Goal: Use online tool/utility: Utilize a website feature to perform a specific function

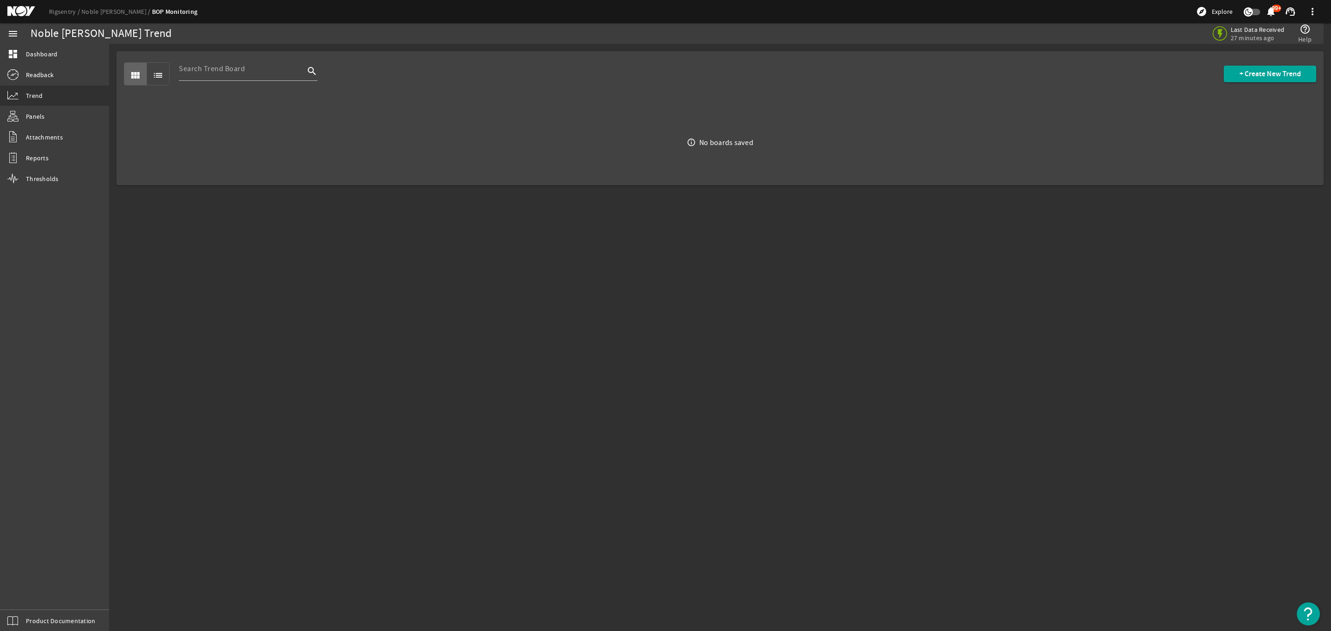
click at [27, 10] on mat-icon at bounding box center [28, 11] width 42 height 11
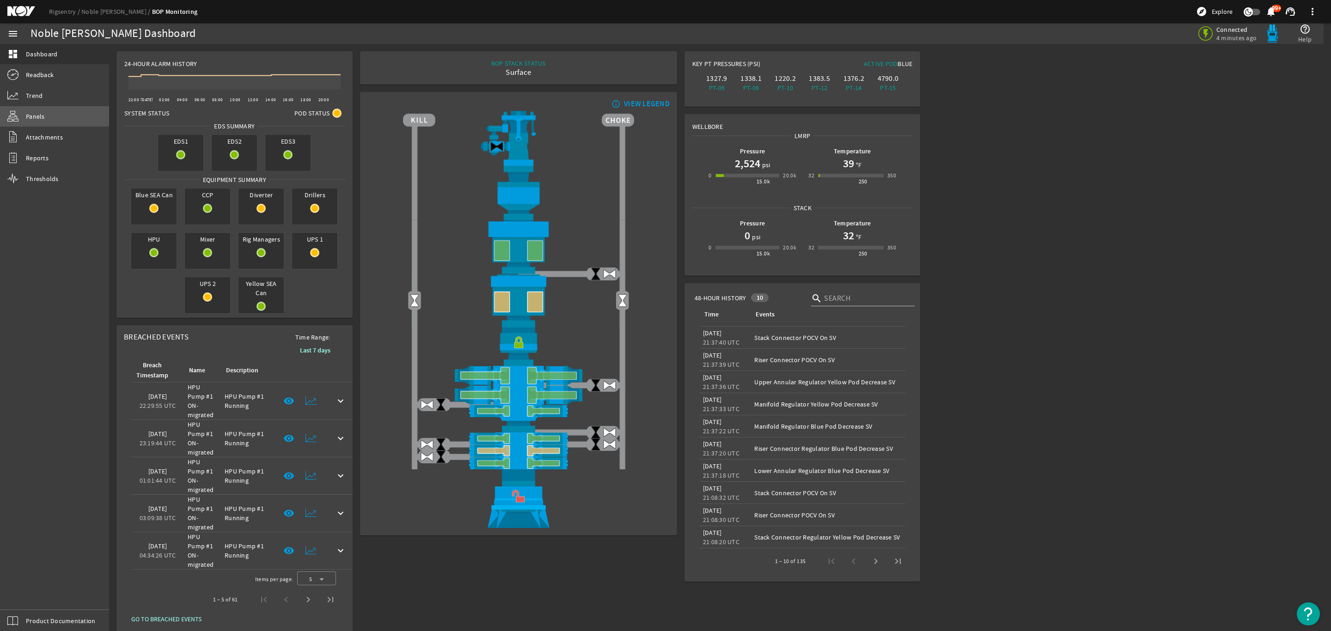
click at [37, 114] on span "Panels" at bounding box center [35, 116] width 19 height 9
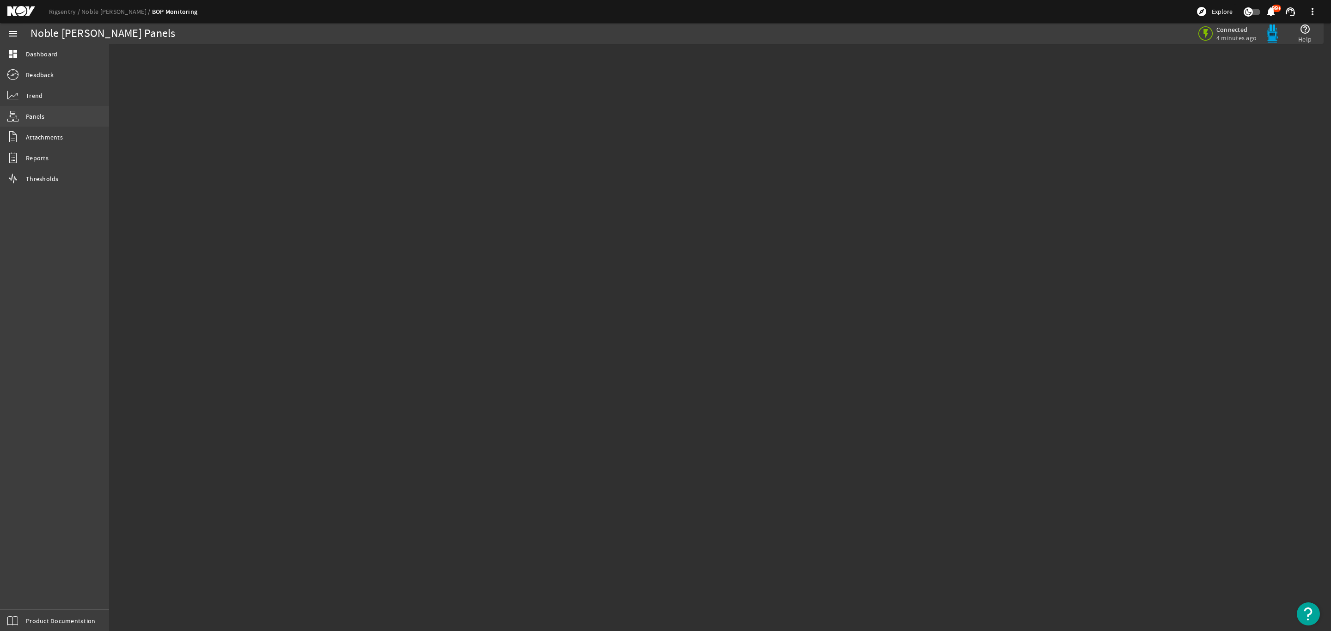
click at [34, 115] on span "Panels" at bounding box center [35, 116] width 19 height 9
click at [37, 116] on span "Panels" at bounding box center [35, 116] width 19 height 9
click at [47, 85] on link "Readback" at bounding box center [54, 75] width 109 height 20
click at [42, 92] on span "Trend" at bounding box center [34, 95] width 17 height 9
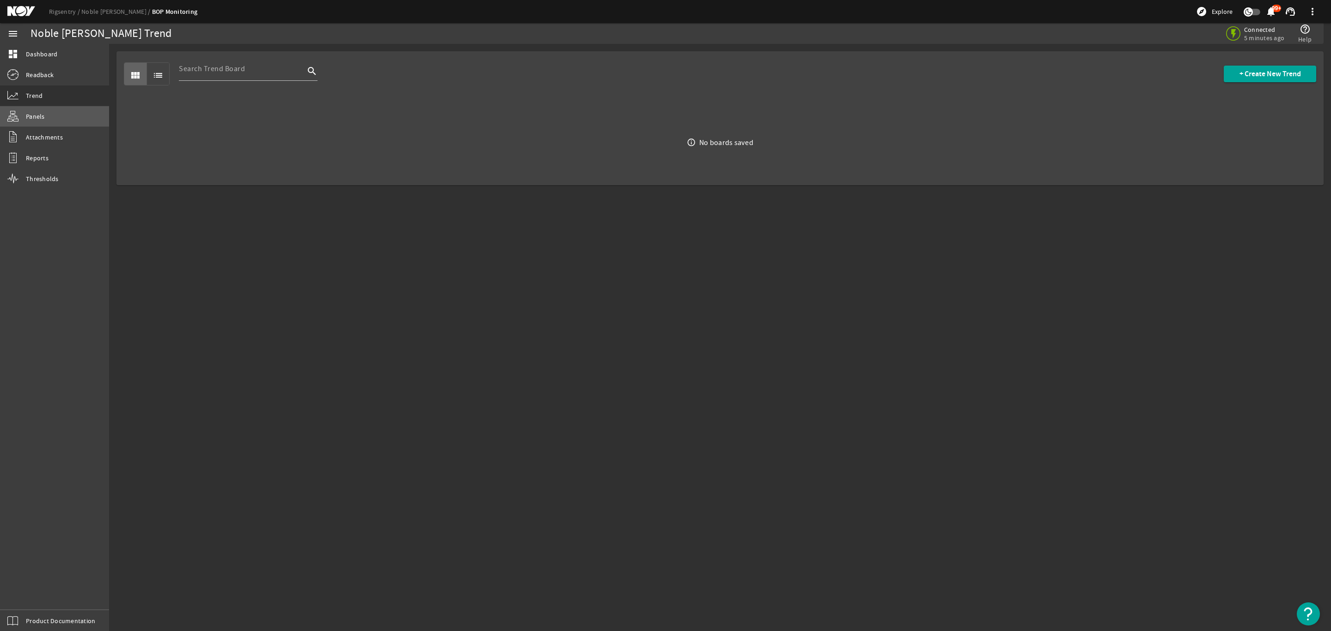
click at [39, 112] on span "Panels" at bounding box center [35, 116] width 19 height 9
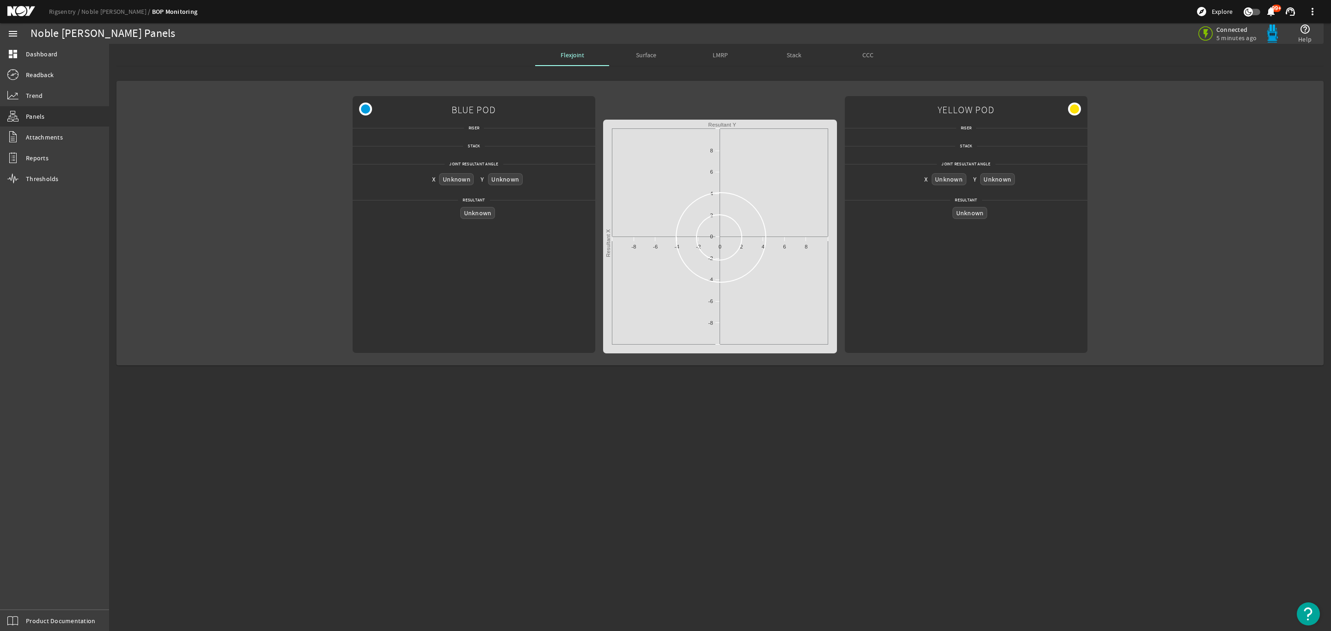
click at [639, 57] on span "Surface" at bounding box center [646, 55] width 20 height 6
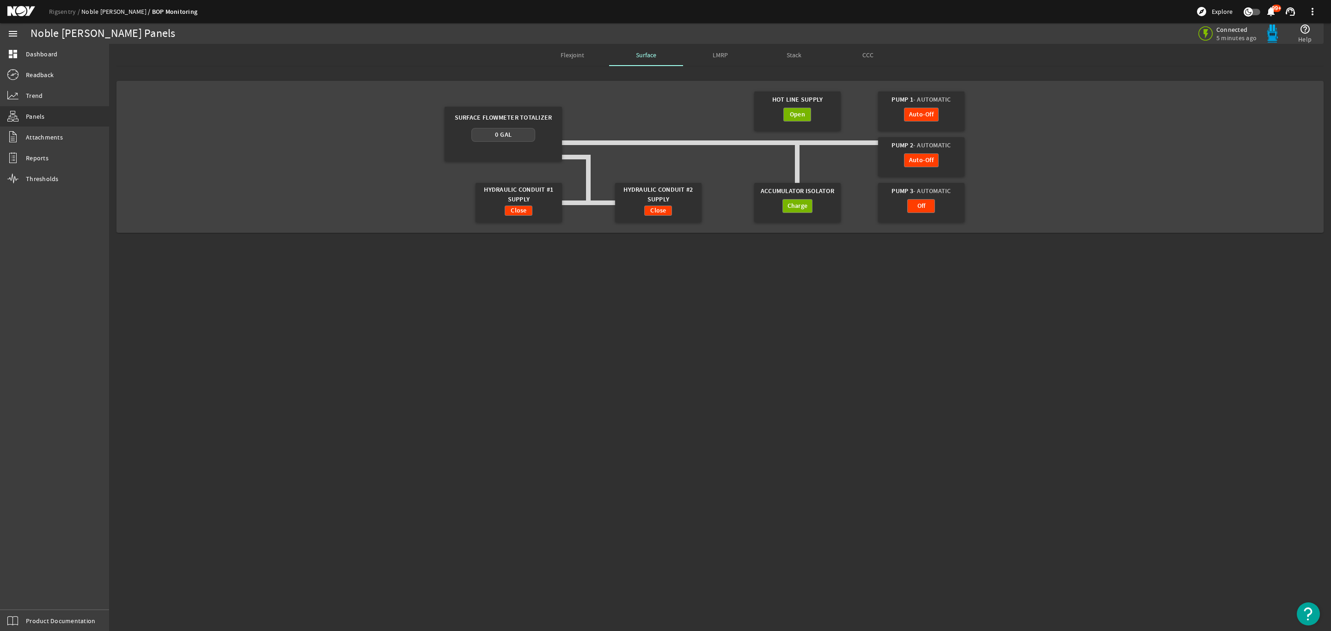
click at [110, 13] on link "Noble Tom Madden" at bounding box center [116, 11] width 71 height 8
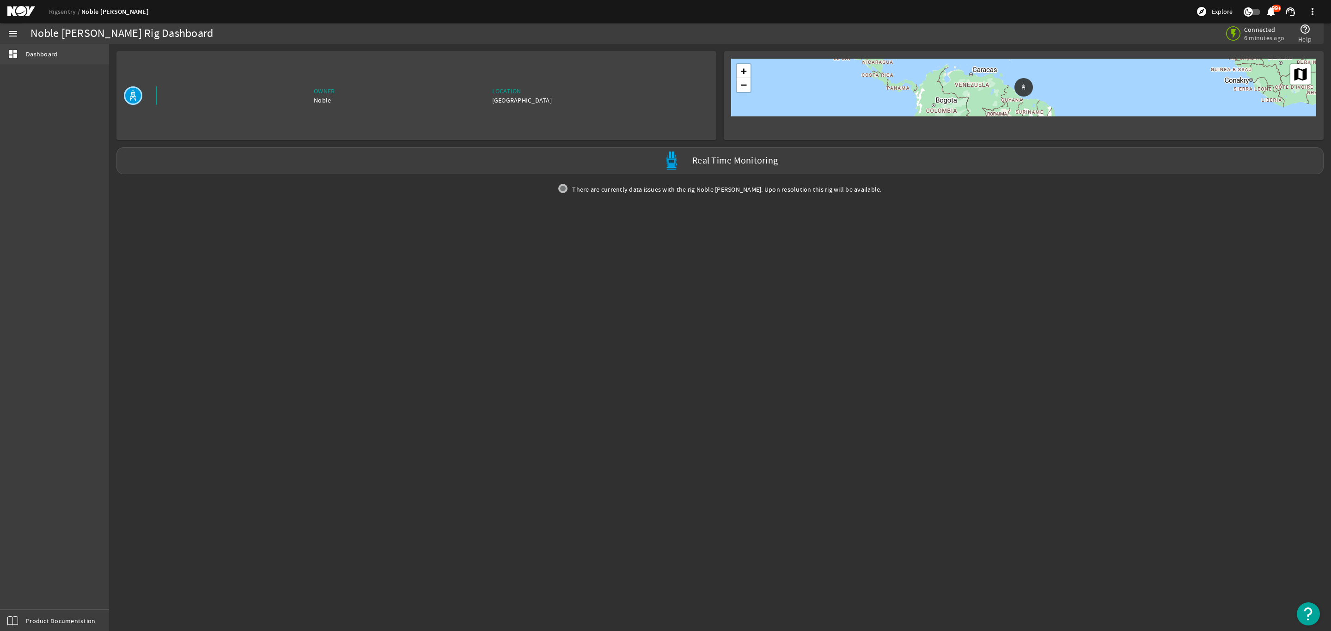
click at [35, 55] on span "Dashboard" at bounding box center [41, 53] width 31 height 9
click at [135, 93] on mat-icon at bounding box center [133, 95] width 18 height 18
click at [523, 100] on div "Guyana" at bounding box center [522, 100] width 60 height 9
click at [527, 98] on div "Guyana" at bounding box center [522, 100] width 60 height 9
click at [766, 156] on label "Real Time Monitoring" at bounding box center [735, 161] width 86 height 10
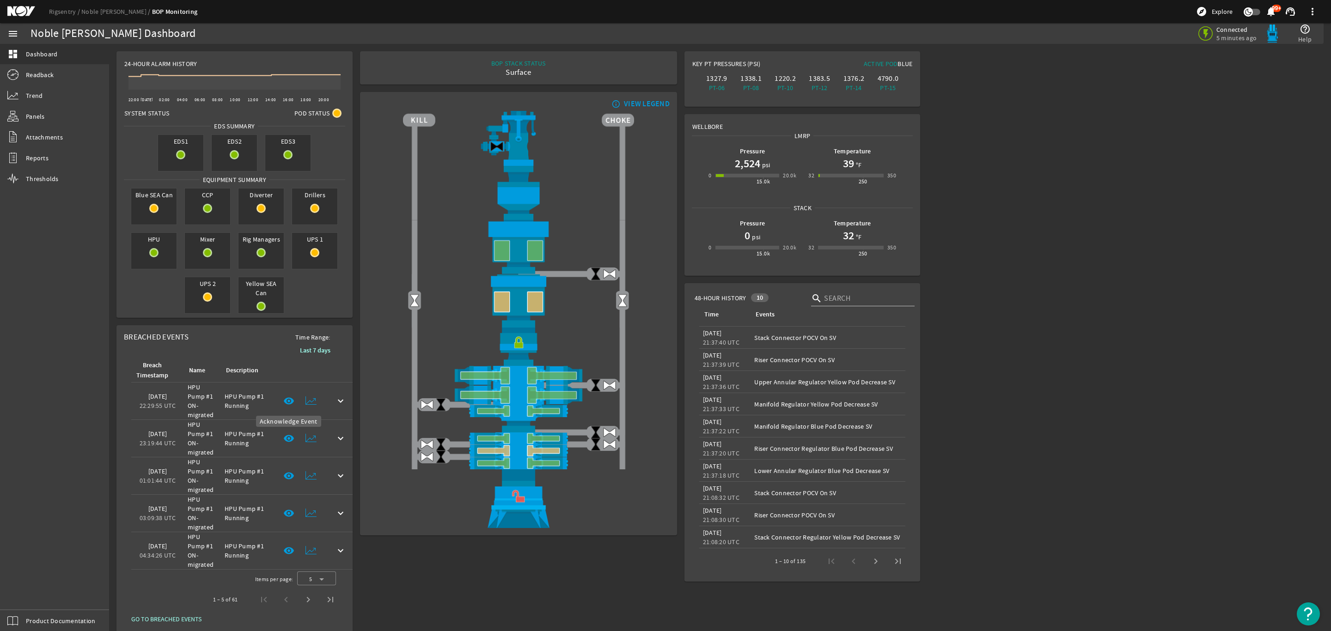
click at [286, 398] on mat-icon "visibility" at bounding box center [288, 401] width 11 height 11
click at [287, 400] on mat-icon "visibility" at bounding box center [288, 401] width 11 height 11
click at [311, 400] on mat-icon at bounding box center [311, 401] width 11 height 11
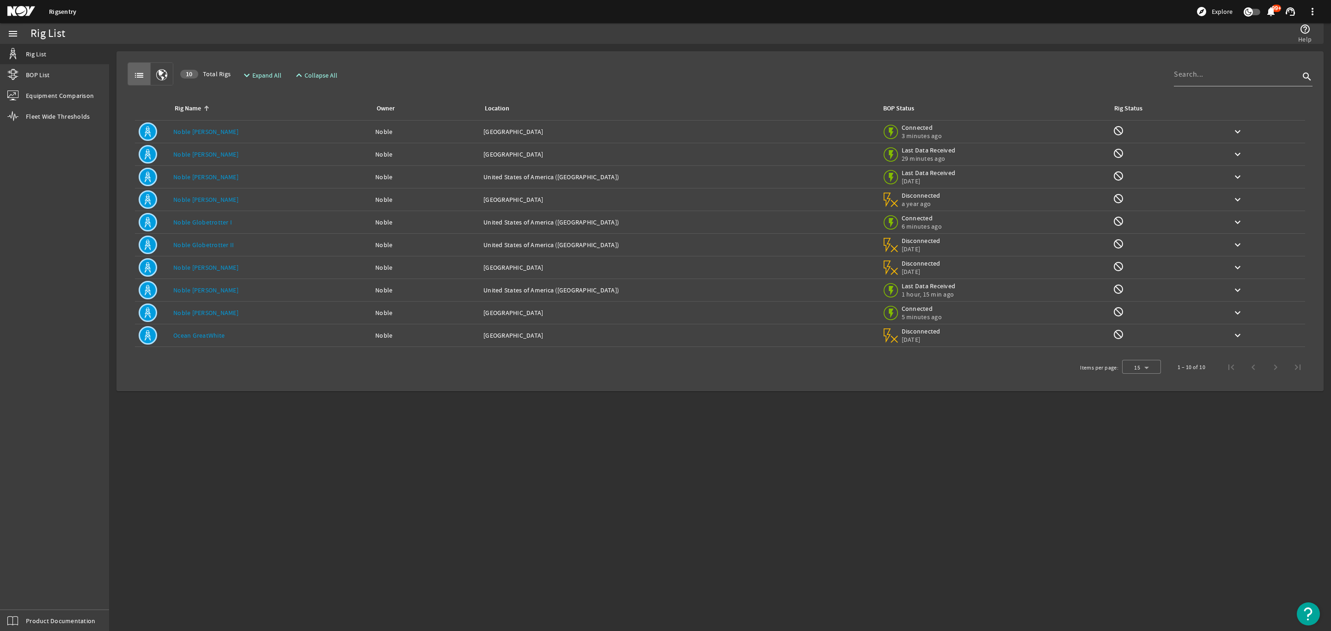
click at [207, 310] on link "Noble Tom Madden" at bounding box center [205, 313] width 65 height 8
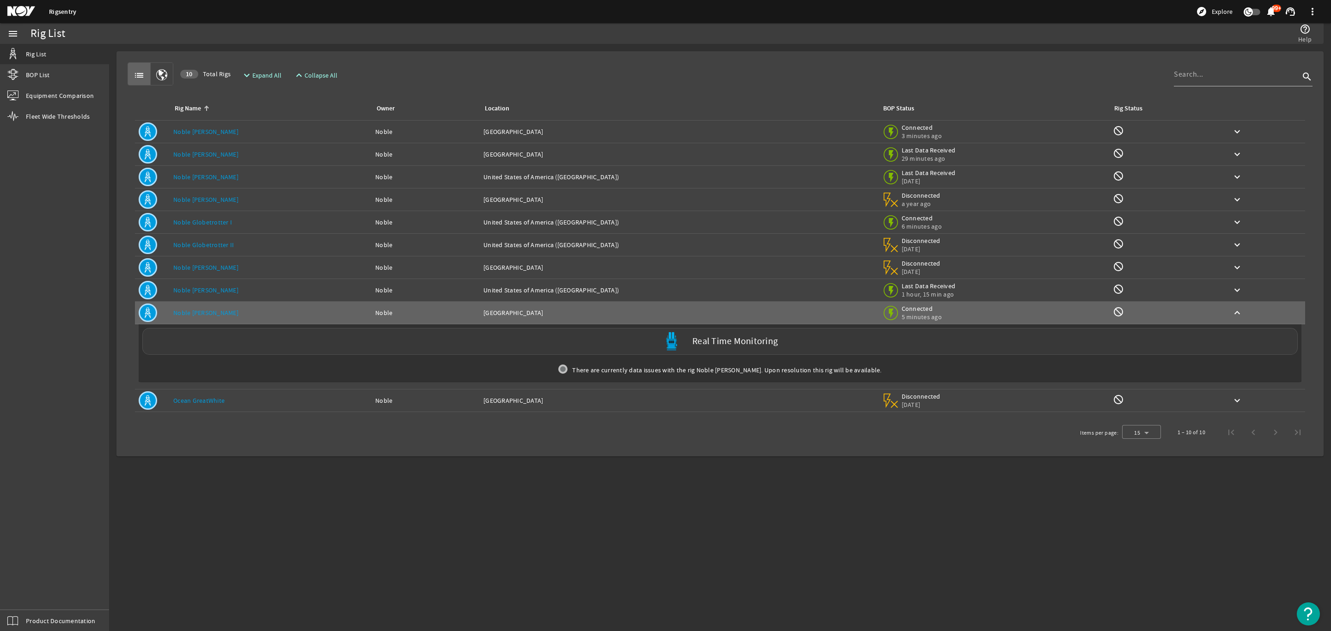
click at [692, 343] on label "Real Time Monitoring" at bounding box center [735, 342] width 86 height 10
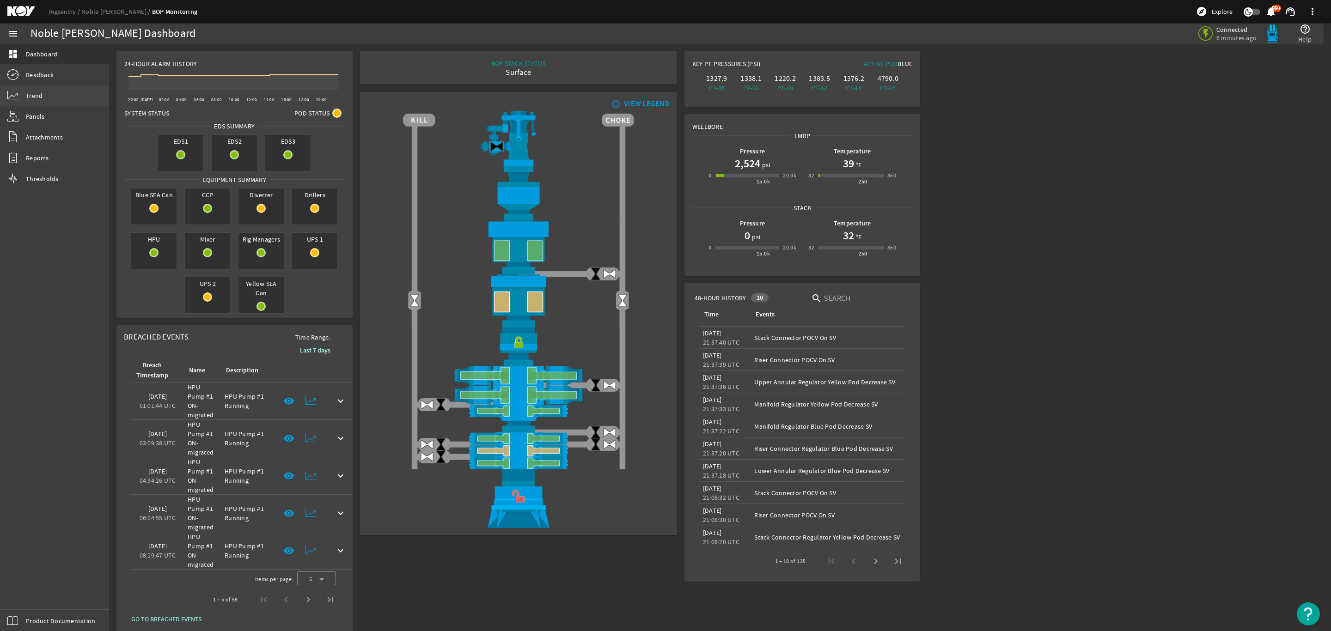
click at [41, 94] on span "Trend" at bounding box center [34, 95] width 17 height 9
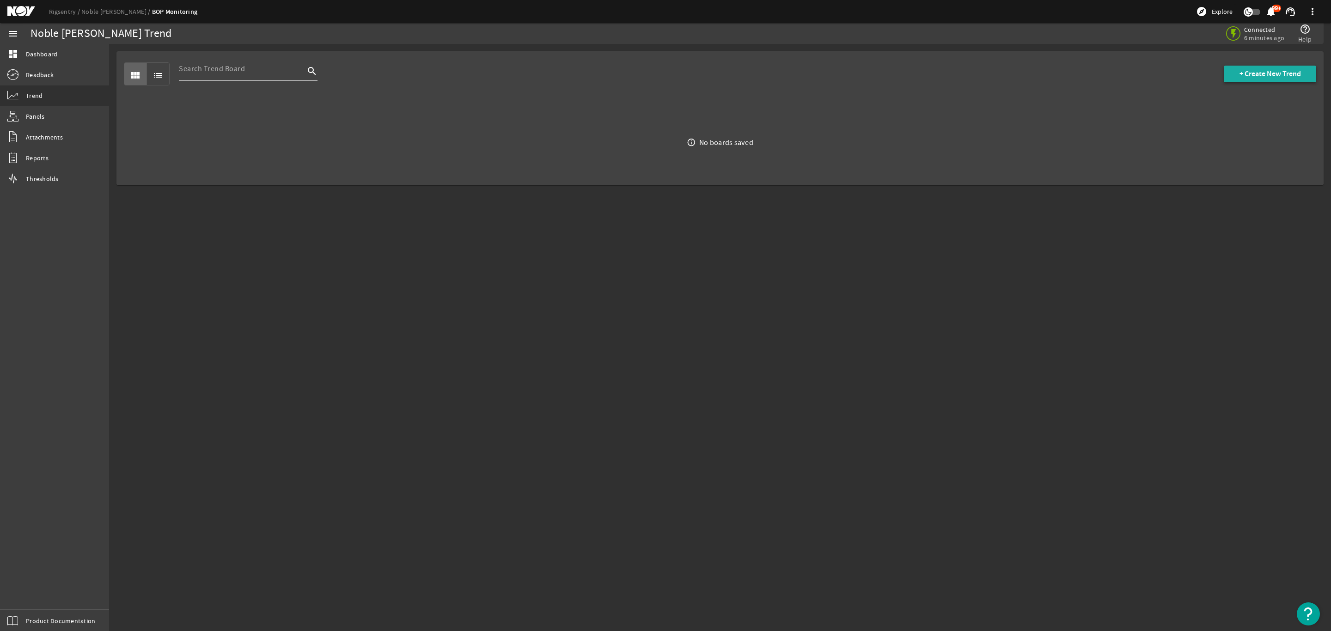
click at [1255, 76] on span "+ Create New Trend" at bounding box center [1270, 73] width 61 height 9
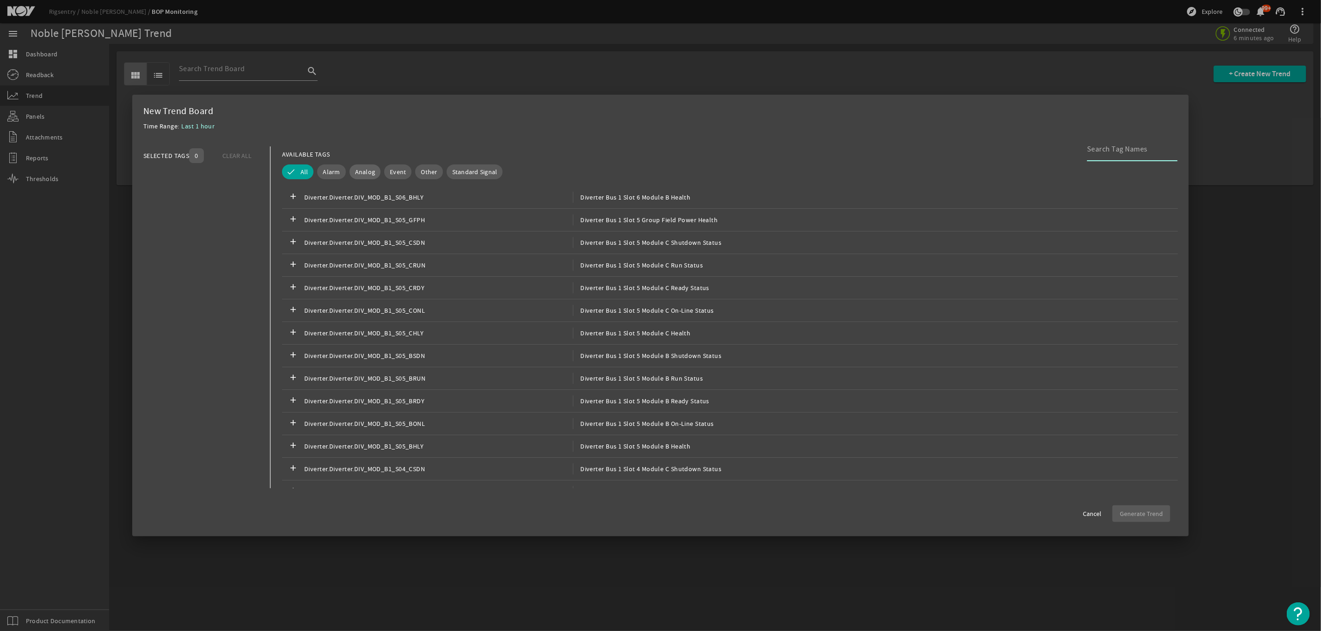
click at [356, 172] on span "Analog" at bounding box center [365, 171] width 20 height 9
click at [1104, 154] on input at bounding box center [1128, 149] width 83 height 11
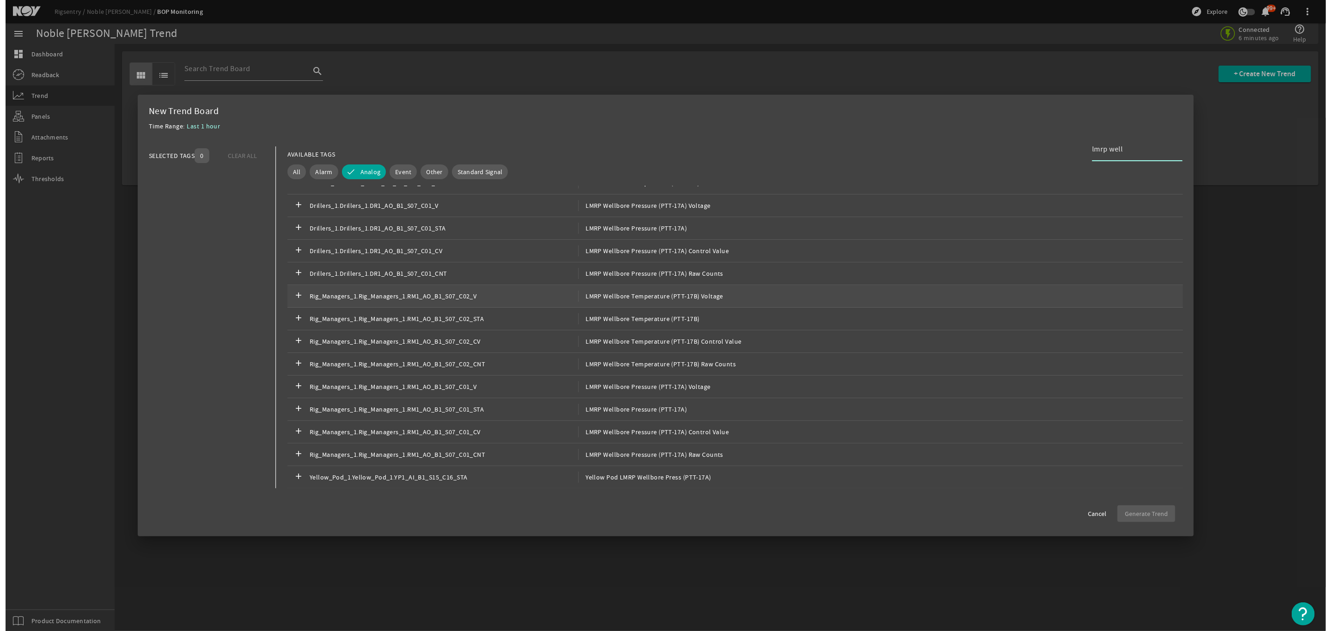
scroll to position [247, 0]
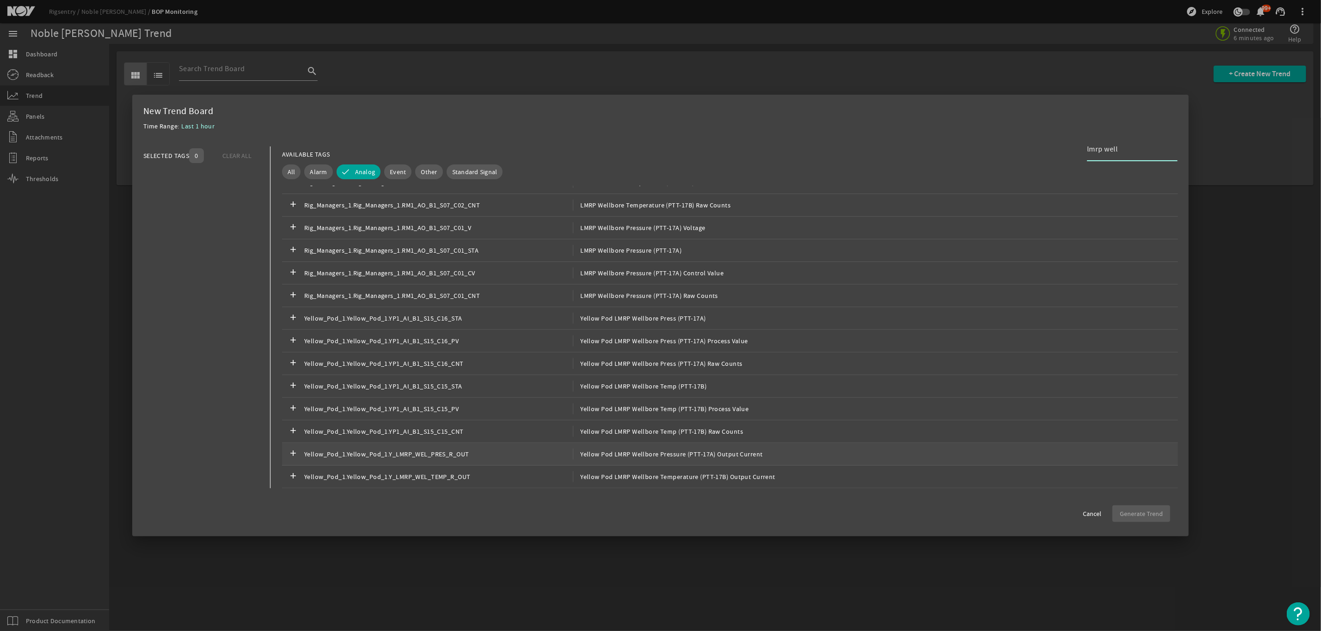
type input "lmrp well"
click at [673, 448] on div "add Yellow_Pod_1.Yellow_Pod_1.Y_LMRP_WEL_PRES_R_OUT Yellow Pod LMRP Wellbore Pr…" at bounding box center [730, 454] width 896 height 23
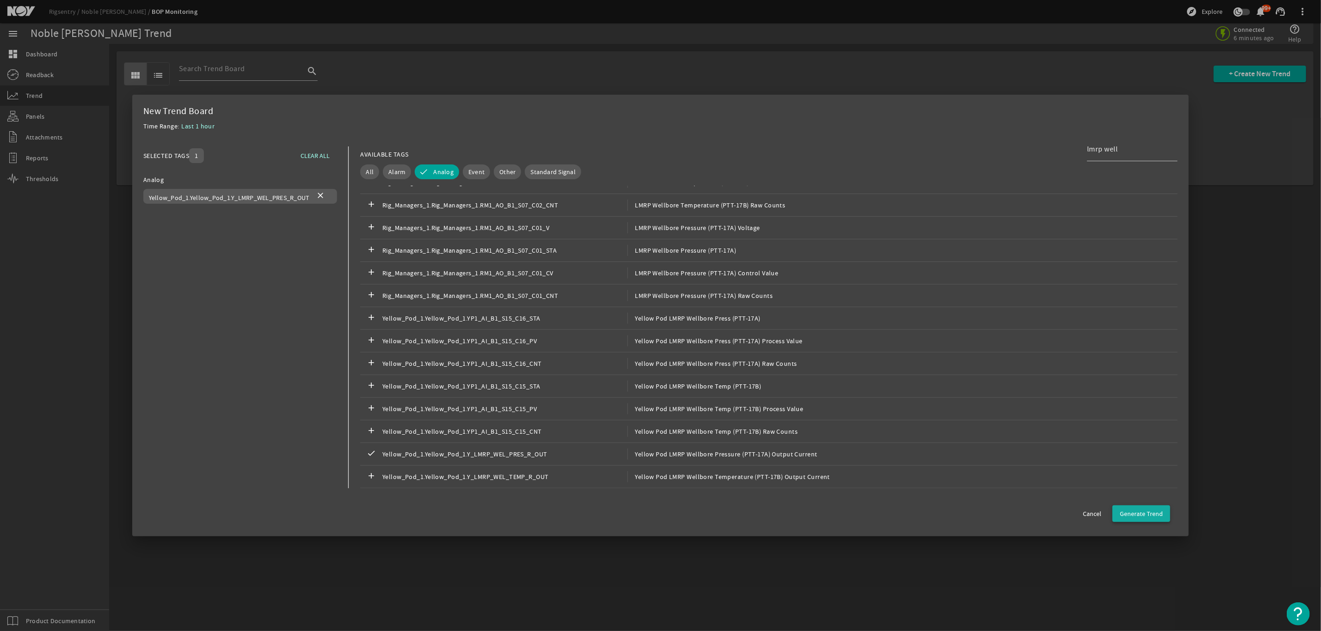
click at [1139, 517] on span "Generate Trend" at bounding box center [1140, 513] width 43 height 9
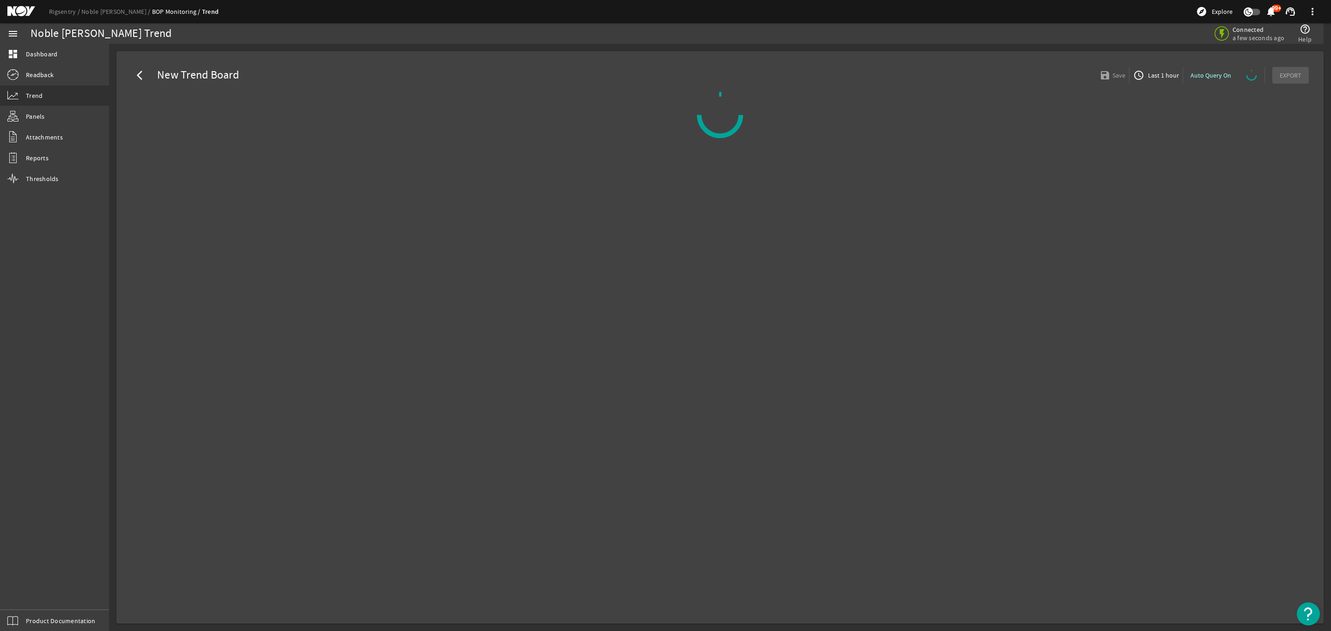
click at [197, 76] on span "New Trend Board" at bounding box center [196, 75] width 86 height 9
click at [265, 76] on div "arrow_back_ios New Trend Board save Save access_time Last 1 hour Auto Query On …" at bounding box center [720, 75] width 1193 height 33
click at [196, 74] on span "New Trend Board" at bounding box center [196, 75] width 86 height 9
click at [234, 74] on span "New Trend Board" at bounding box center [196, 75] width 86 height 9
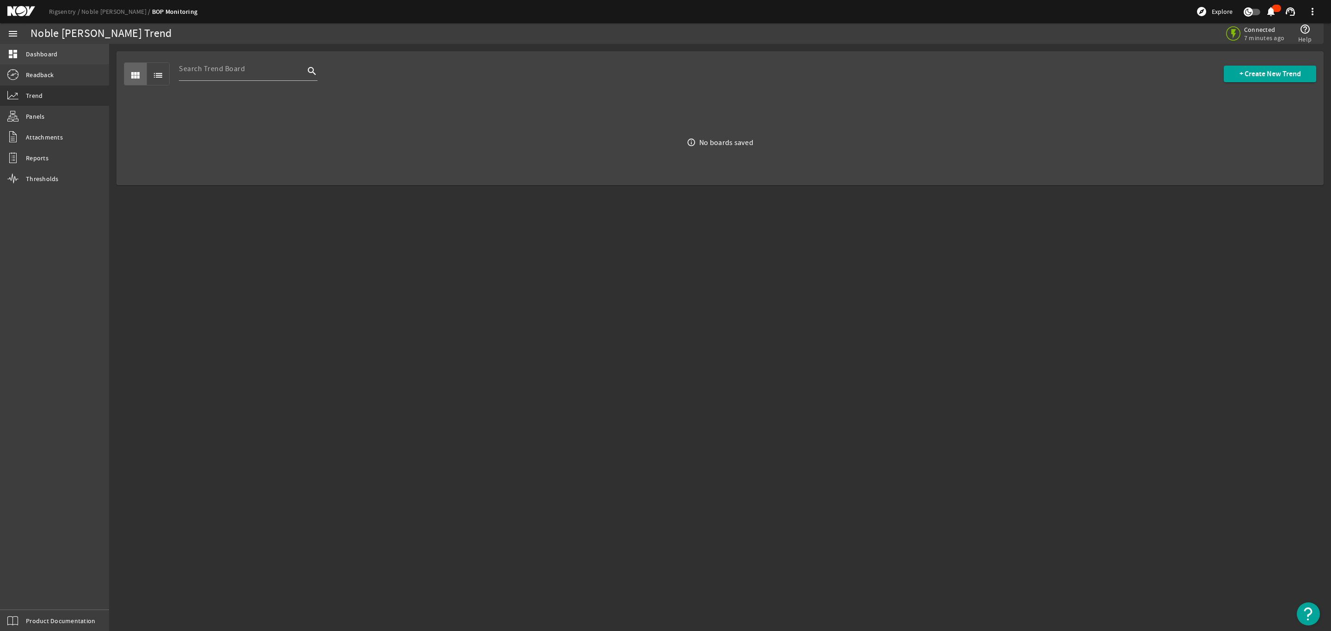
click at [48, 51] on span "Dashboard" at bounding box center [41, 53] width 31 height 9
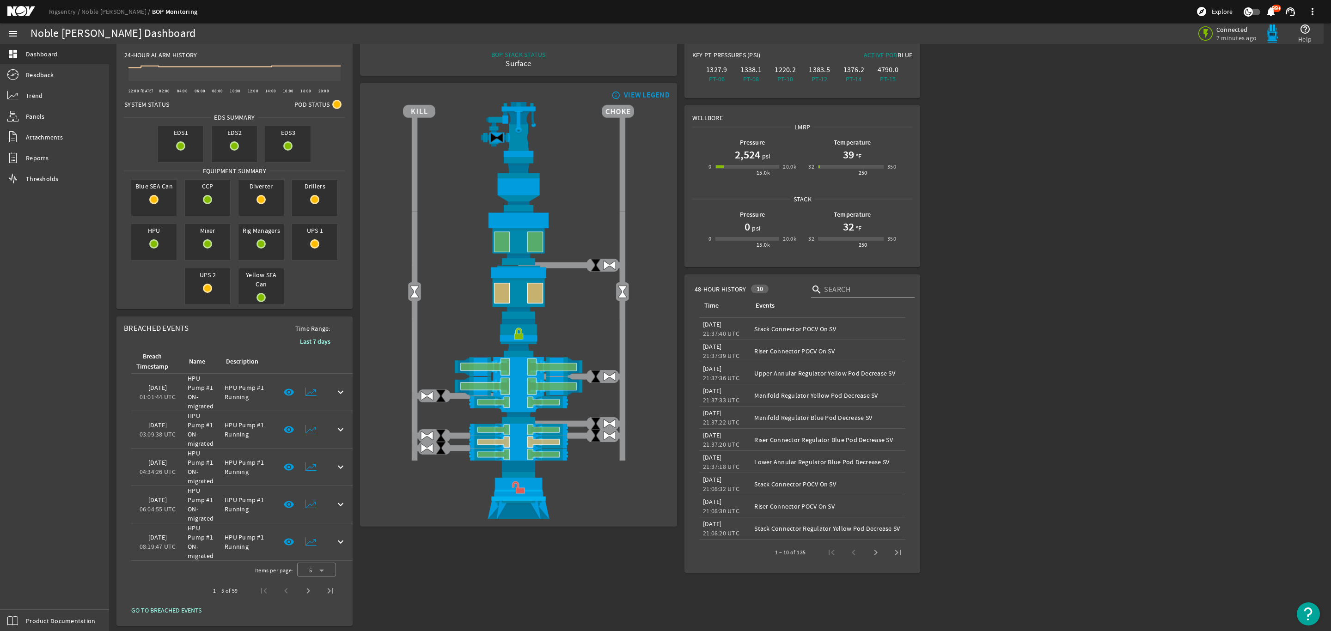
scroll to position [12, 0]
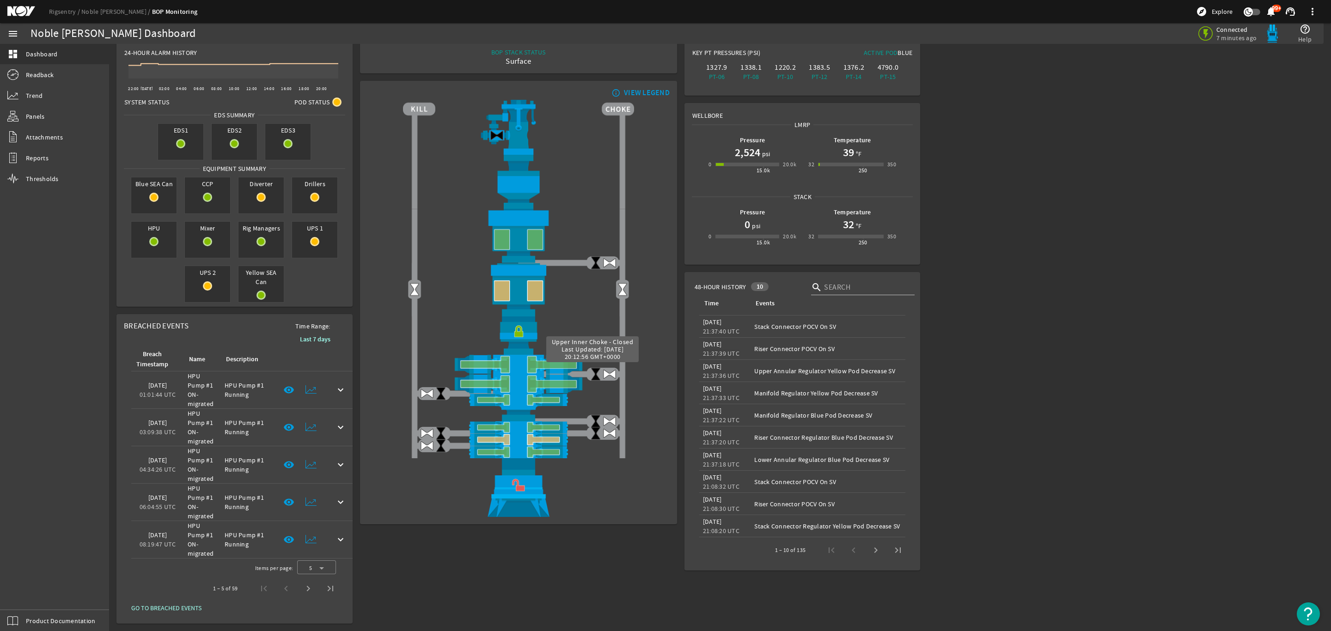
click at [591, 372] on img at bounding box center [596, 374] width 14 height 14
click at [310, 193] on mat-icon at bounding box center [314, 197] width 9 height 9
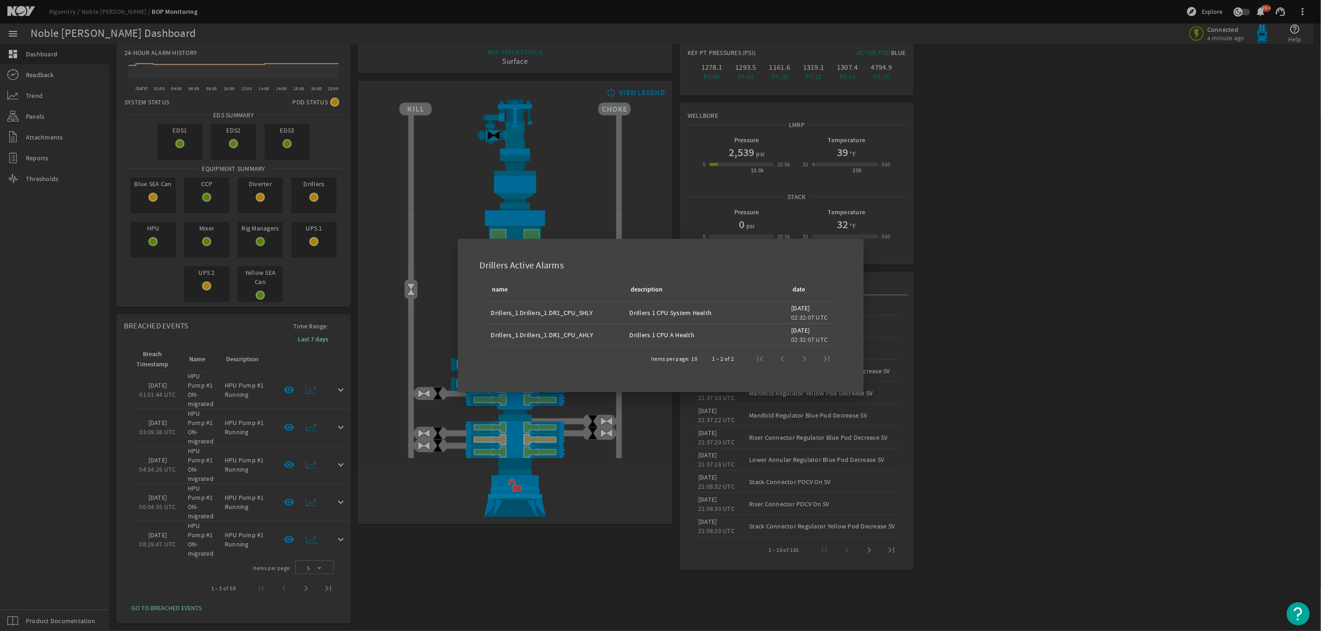
click at [999, 316] on div at bounding box center [660, 315] width 1321 height 631
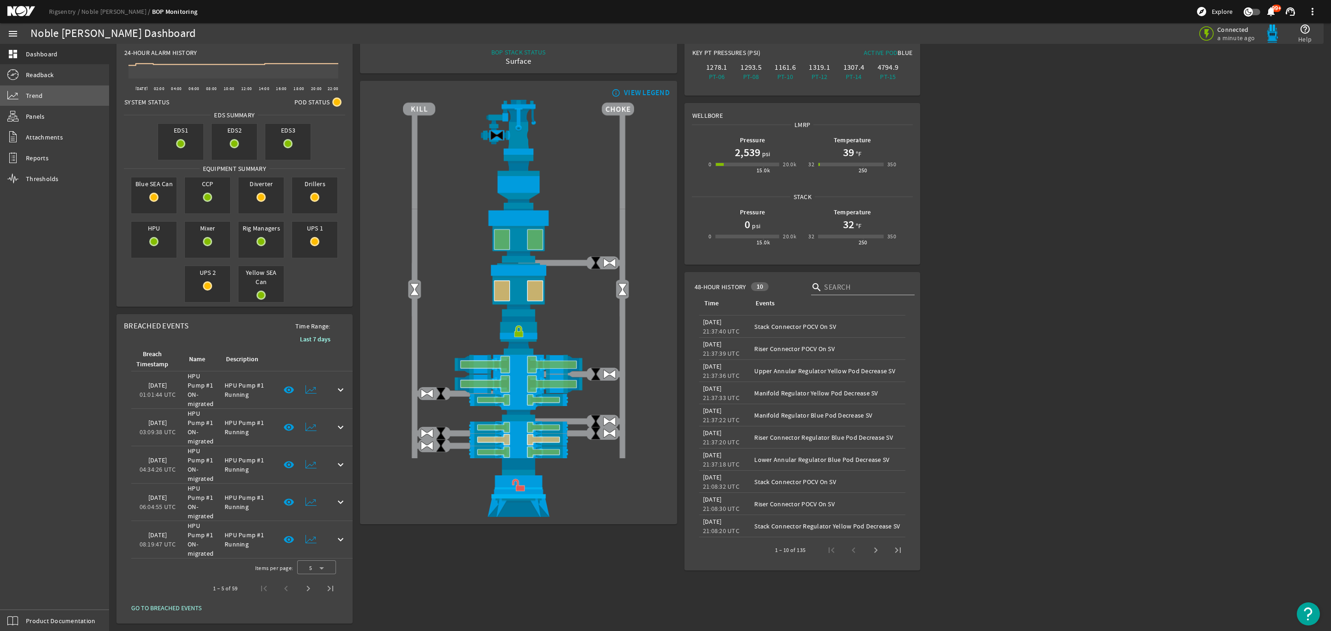
click at [59, 92] on link "Trend" at bounding box center [54, 96] width 109 height 20
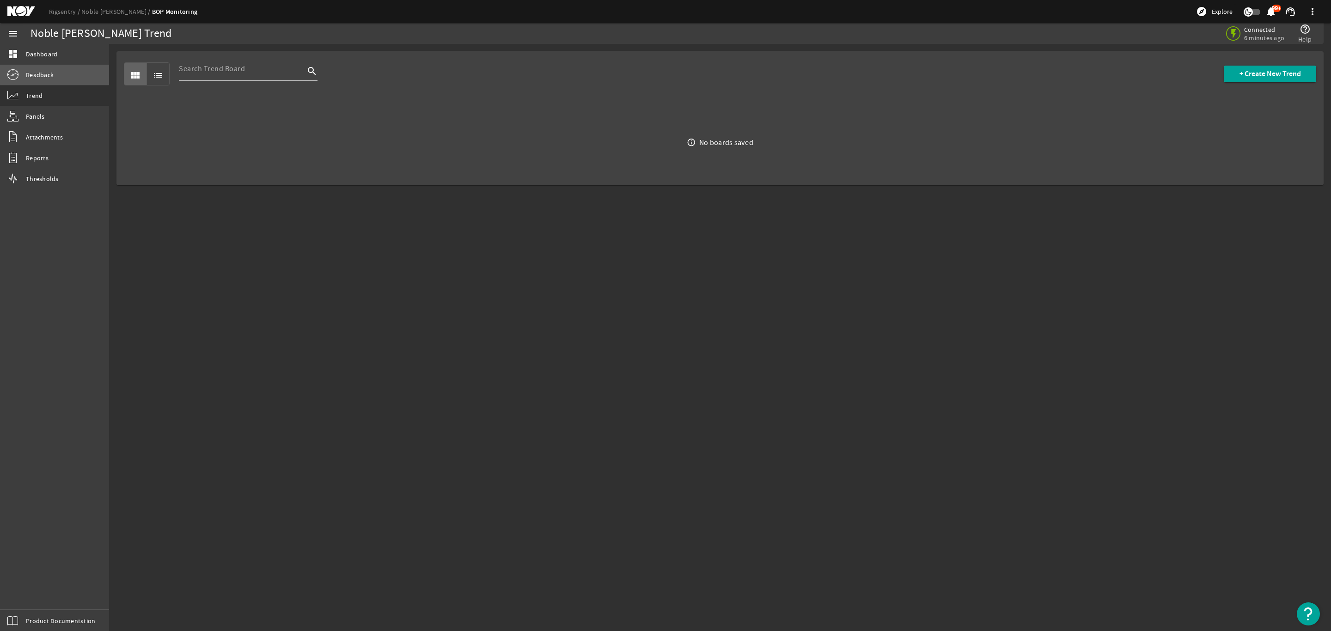
click at [58, 74] on link "Readback" at bounding box center [54, 75] width 109 height 20
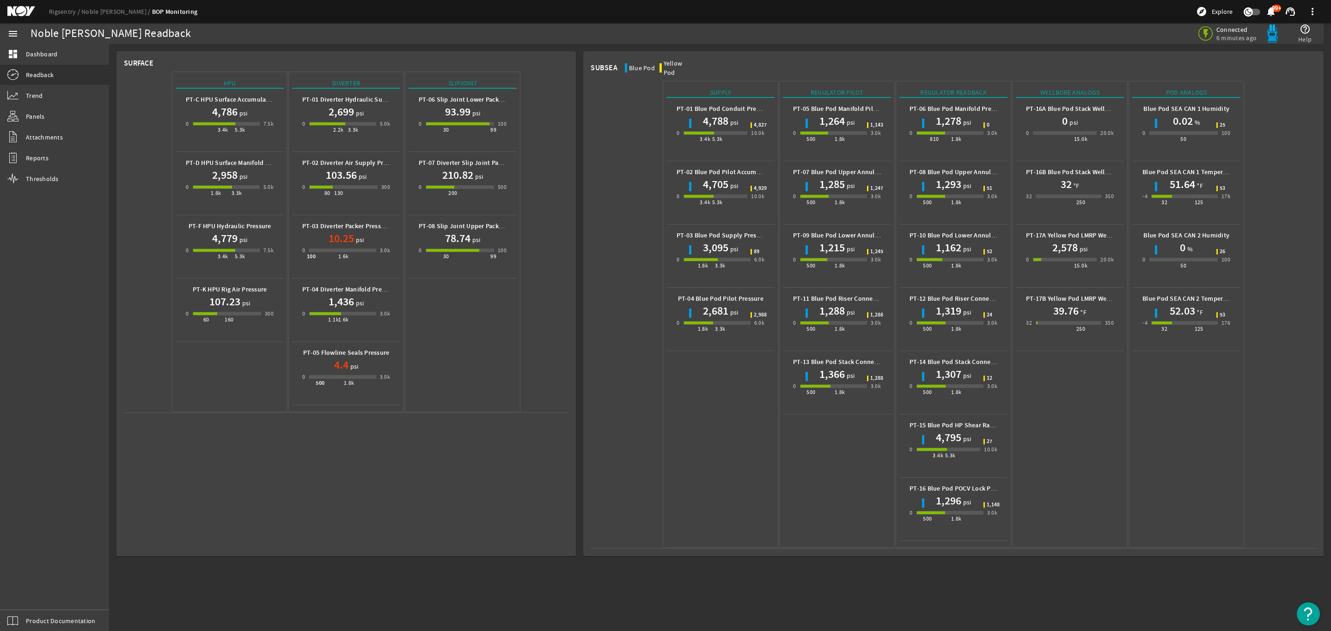
click at [1068, 240] on h1 "2,578" at bounding box center [1064, 247] width 25 height 15
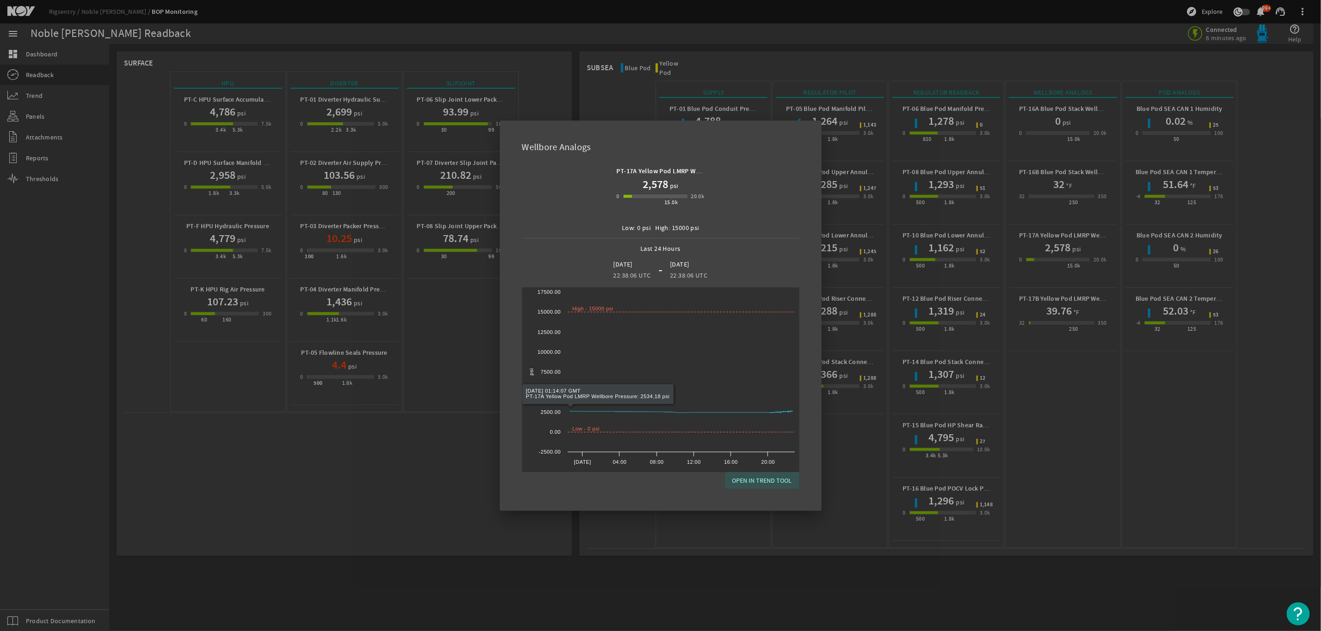
click at [764, 480] on span "OPEN IN TREND TOOL" at bounding box center [762, 480] width 60 height 11
